Goal: Task Accomplishment & Management: Manage account settings

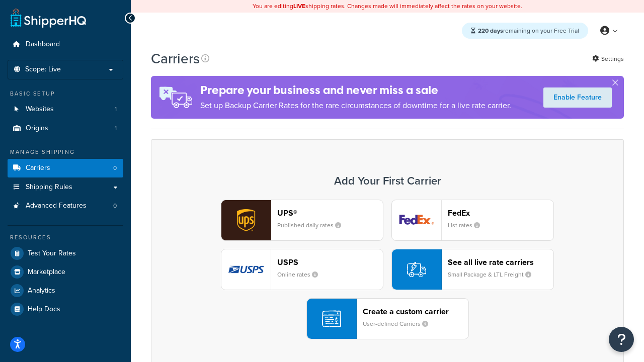
click at [388, 270] on div "UPS® Published daily rates FedEx List rates USPS Online rates See all live rate…" at bounding box center [388, 270] width 452 height 140
click at [501, 213] on header "FedEx" at bounding box center [501, 213] width 106 height 10
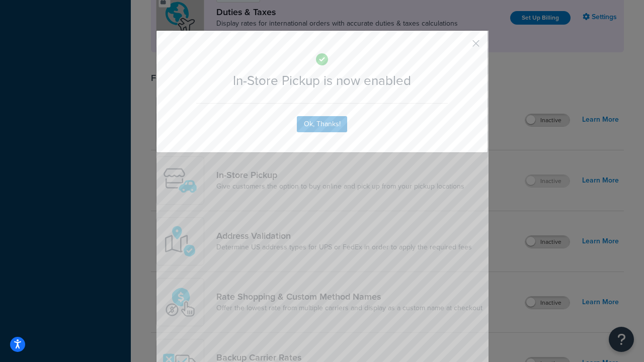
click at [461, 47] on button "button" at bounding box center [461, 47] width 3 height 3
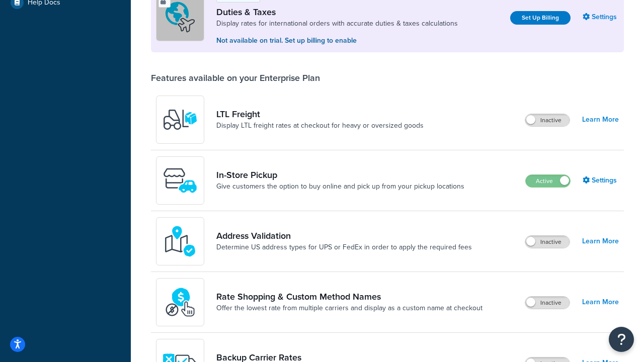
scroll to position [307, 0]
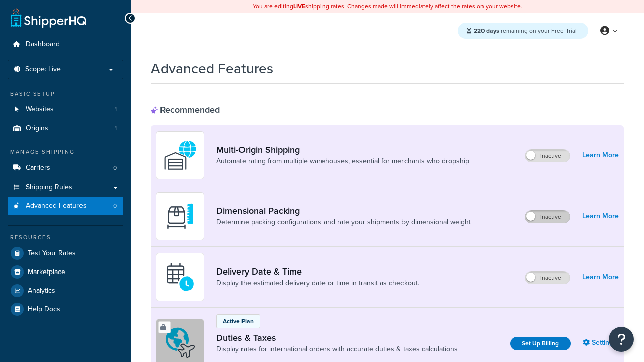
click at [548, 217] on label "Inactive" at bounding box center [548, 217] width 44 height 12
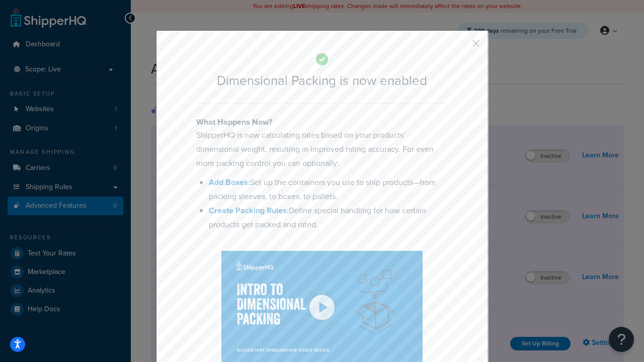
click at [461, 47] on button "button" at bounding box center [461, 47] width 3 height 3
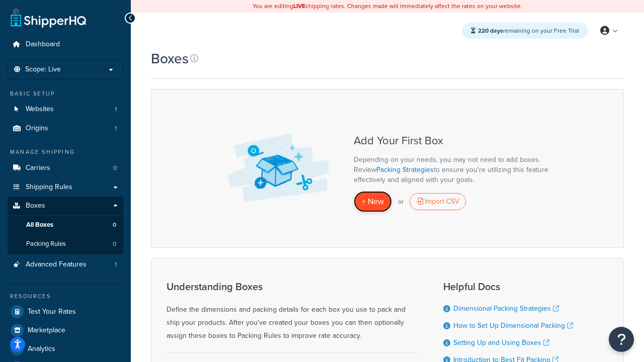
click at [373, 202] on span "+ New" at bounding box center [373, 202] width 22 height 12
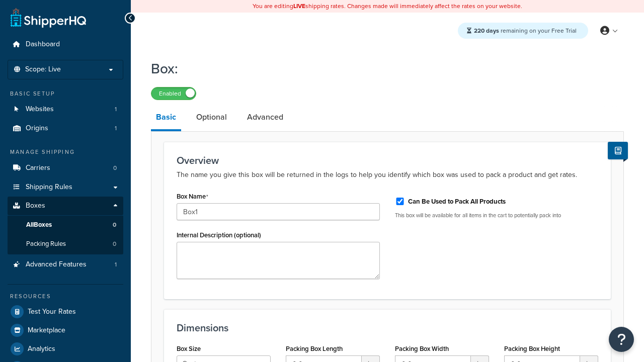
select select "usps_small"
type input "8.5"
type input "5"
type input "1.5"
type input "Box1"
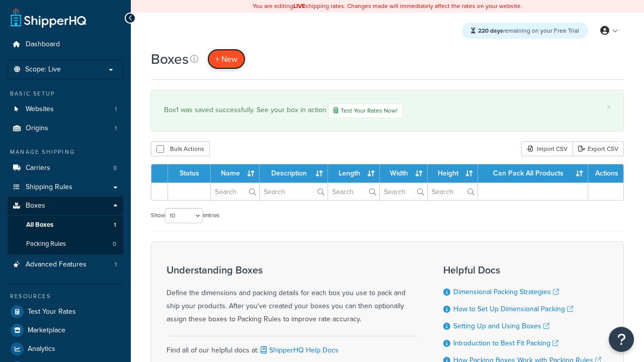
click at [227, 59] on span "+ New" at bounding box center [226, 59] width 22 height 12
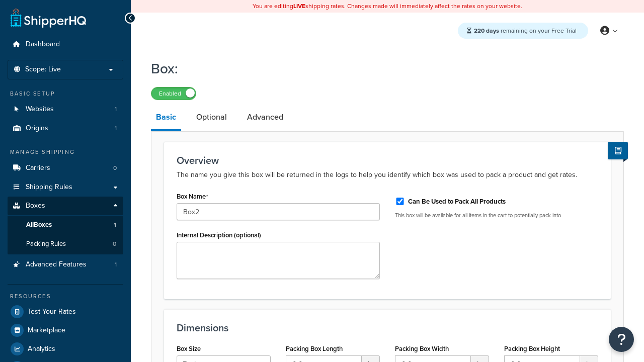
select select "usps_small"
type input "8.5"
type input "5"
type input "1.5"
type input "Box2"
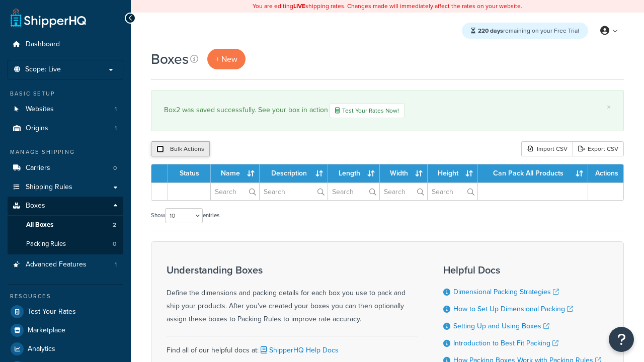
click at [160, 150] on input "checkbox" at bounding box center [161, 149] width 8 height 8
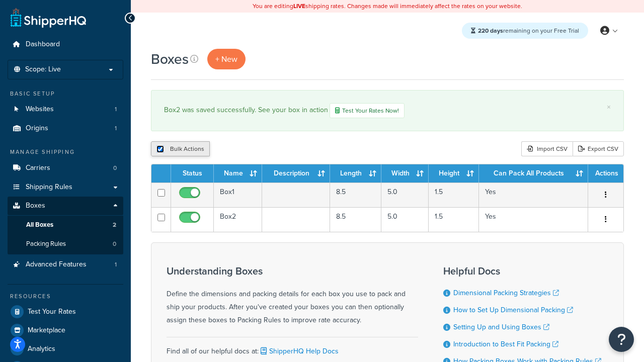
click at [160, 150] on input "checkbox" at bounding box center [161, 149] width 8 height 8
checkbox input "false"
click at [160, 150] on input "checkbox" at bounding box center [161, 149] width 8 height 8
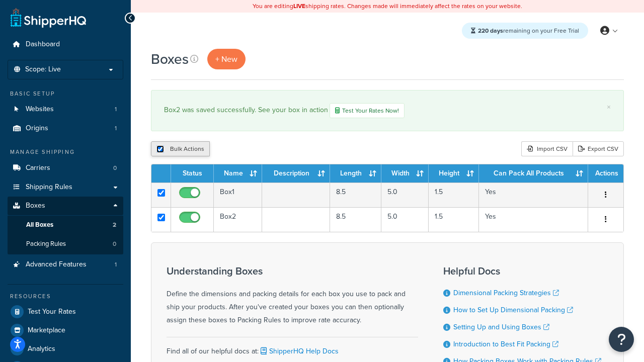
checkbox input "true"
click at [231, 150] on button "Duplicate" at bounding box center [230, 148] width 42 height 15
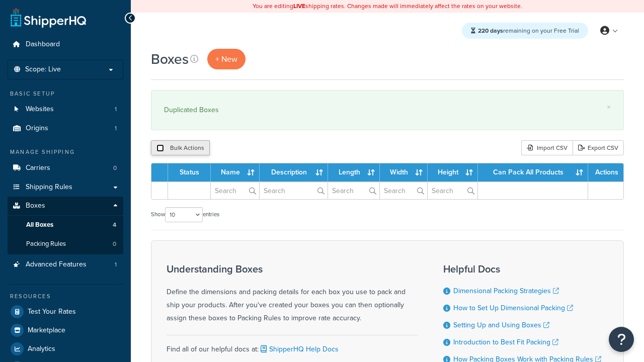
click at [160, 148] on input "checkbox" at bounding box center [161, 148] width 8 height 8
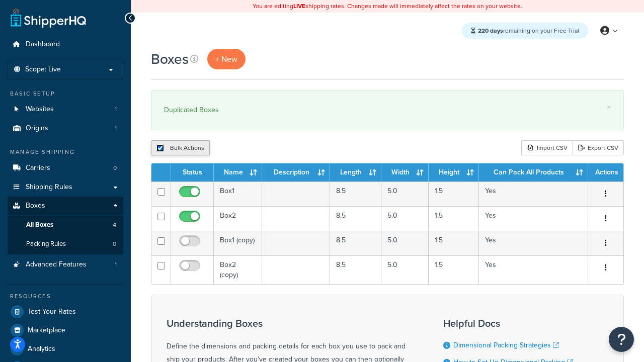
click at [160, 148] on input "checkbox" at bounding box center [161, 148] width 8 height 8
checkbox input "false"
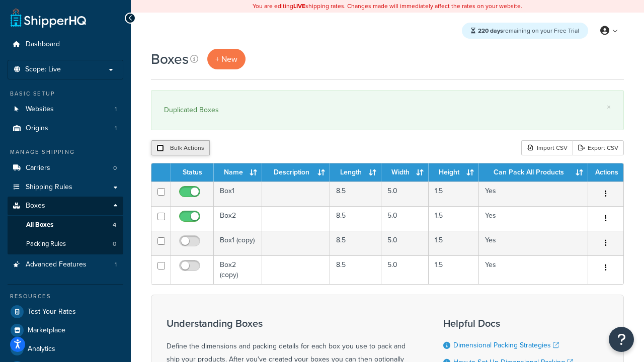
checkbox input "false"
click at [160, 148] on input "checkbox" at bounding box center [161, 148] width 8 height 8
checkbox input "true"
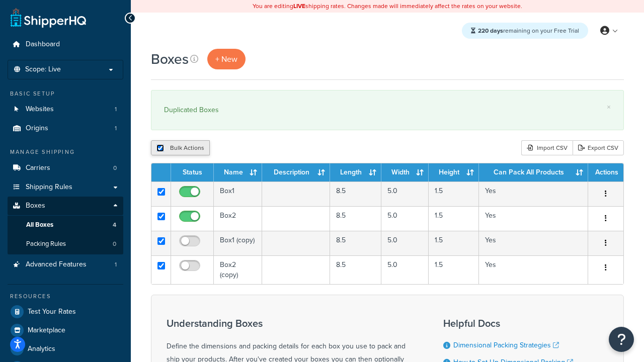
checkbox input "true"
click at [271, 148] on button "Delete" at bounding box center [268, 147] width 35 height 15
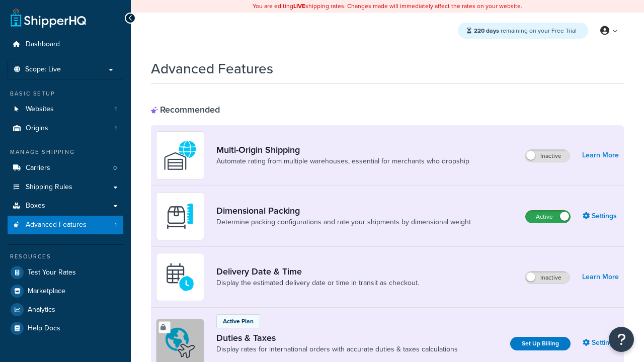
click at [548, 217] on label "Active" at bounding box center [548, 217] width 44 height 12
